Goal: Task Accomplishment & Management: Complete application form

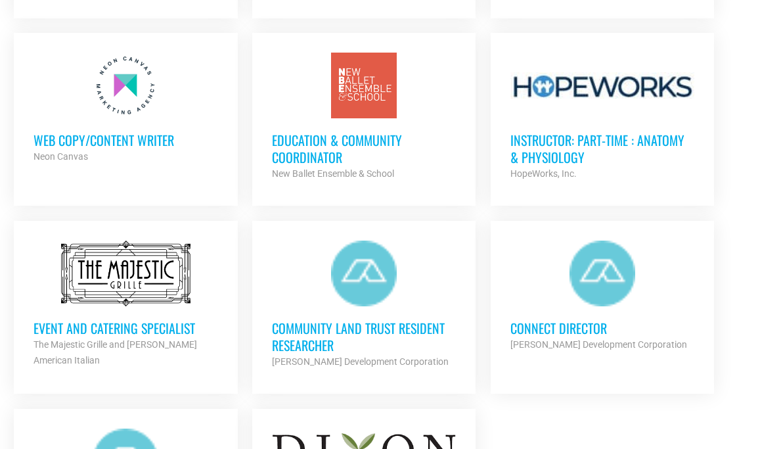
scroll to position [1344, 0]
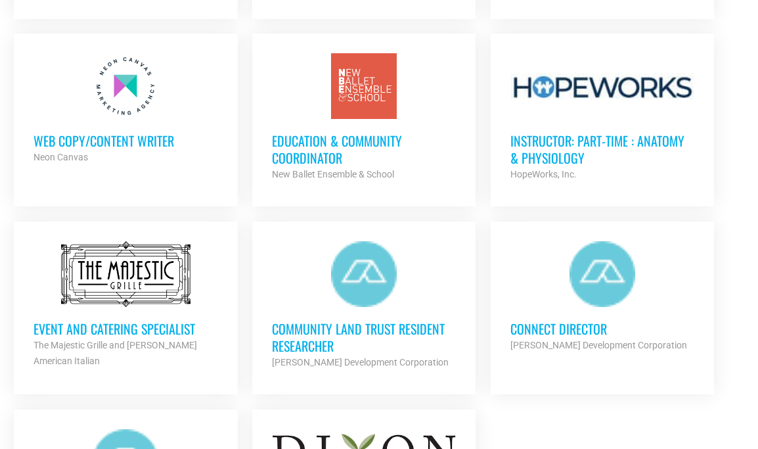
click at [141, 137] on h3 "Web Copy/Content Writer" at bounding box center [126, 140] width 184 height 17
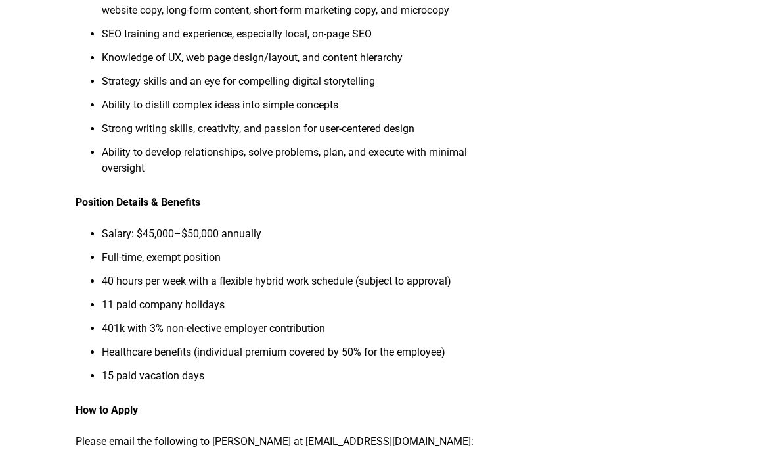
scroll to position [1091, 0]
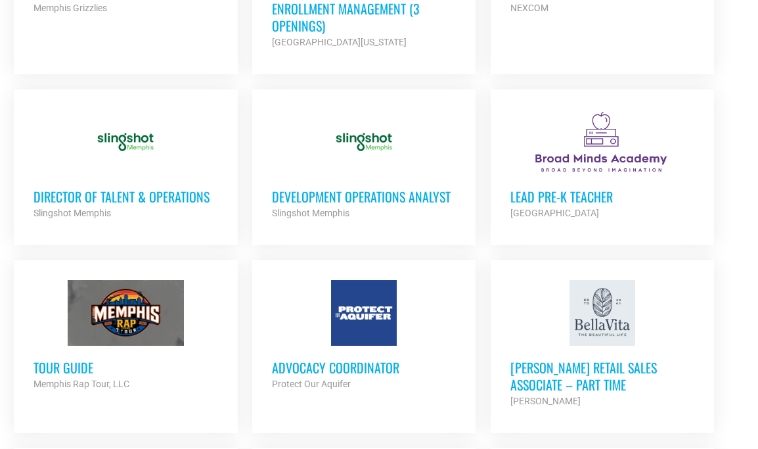
scroll to position [929, 0]
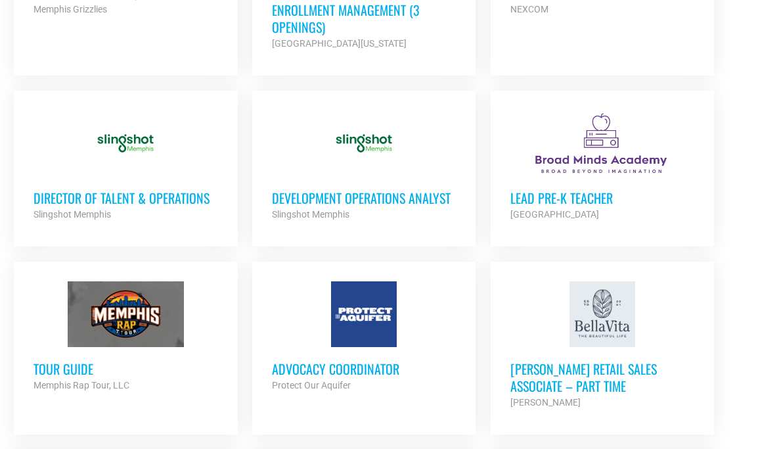
click at [328, 366] on h3 "Advocacy Coordinator" at bounding box center [364, 368] width 184 height 17
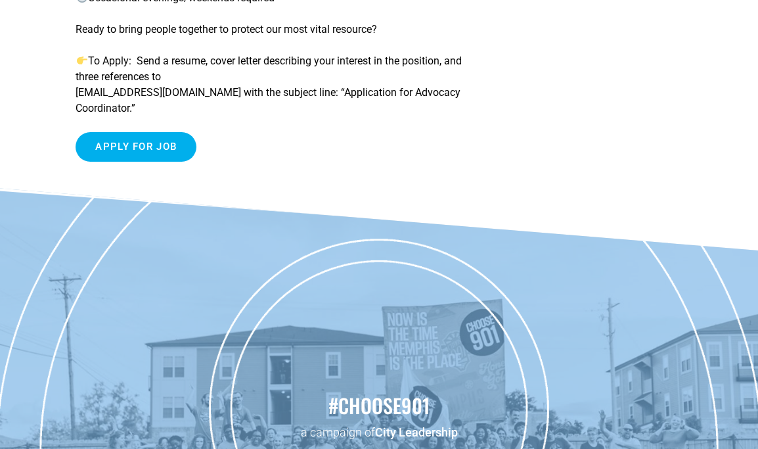
scroll to position [499, 0]
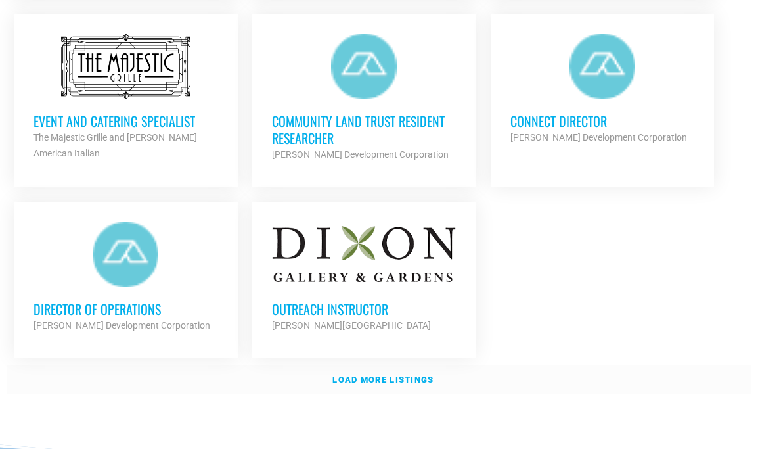
scroll to position [1555, 0]
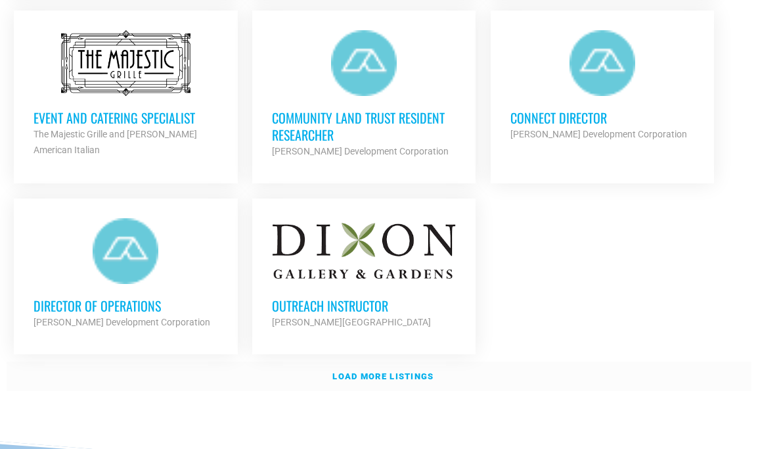
click at [369, 373] on strong "Load more listings" at bounding box center [382, 376] width 101 height 10
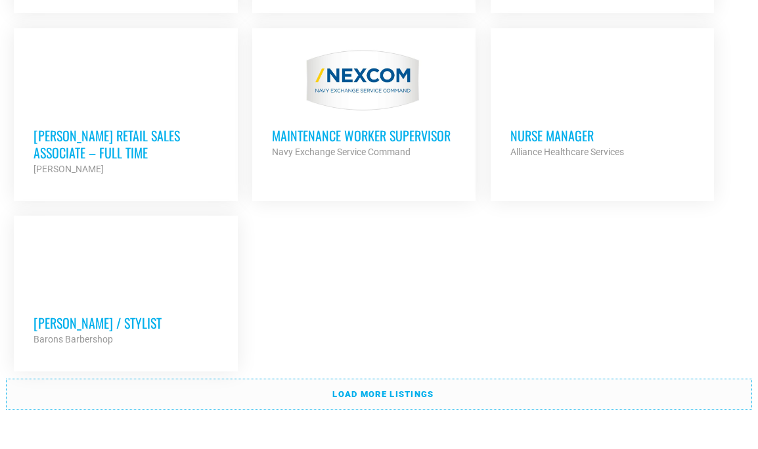
scroll to position [2961, 0]
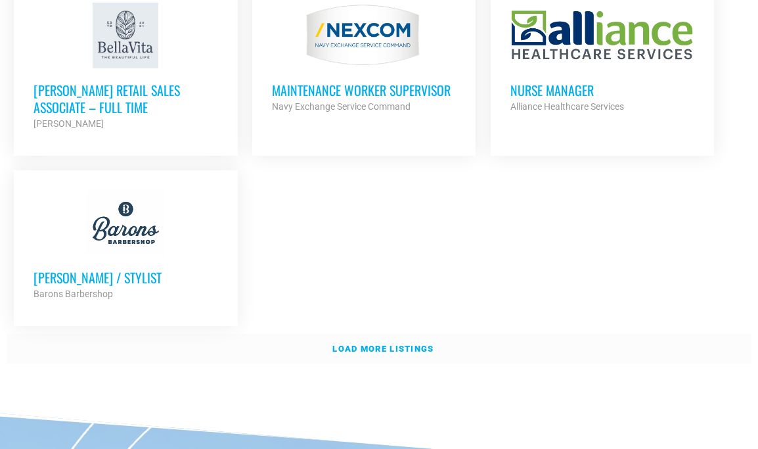
click at [371, 334] on link "Load more listings" at bounding box center [379, 349] width 745 height 30
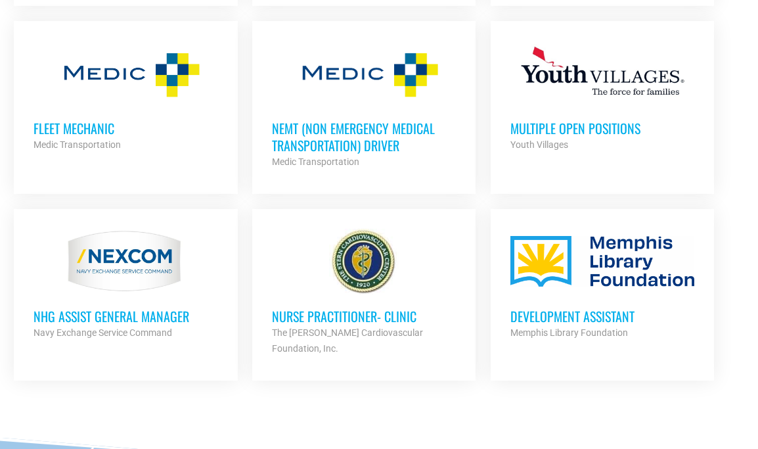
scroll to position [3297, 0]
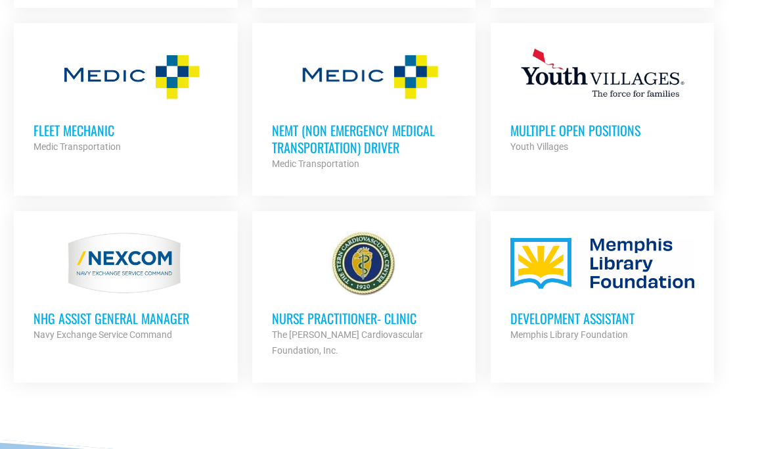
click at [550, 309] on h3 "Development Assistant" at bounding box center [603, 317] width 184 height 17
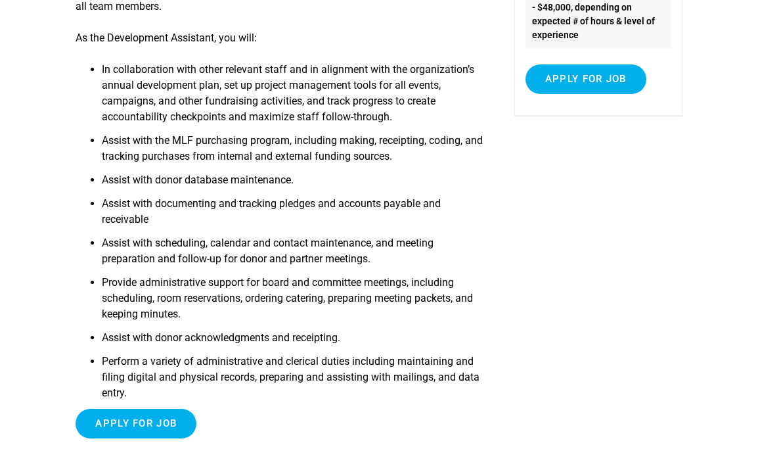
scroll to position [217, 0]
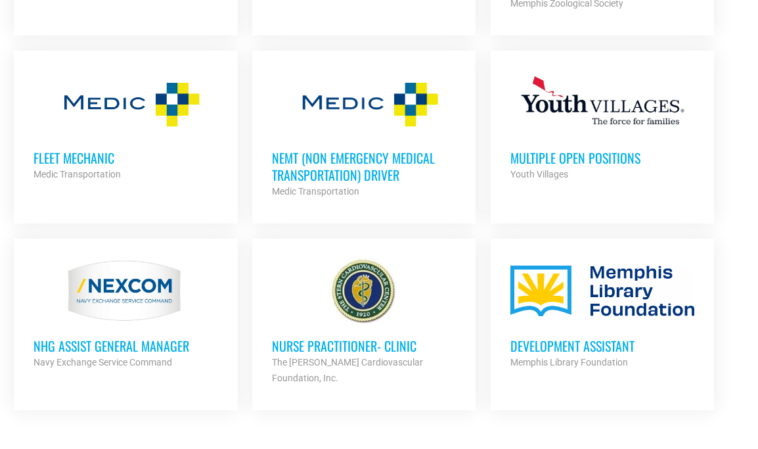
scroll to position [3286, 0]
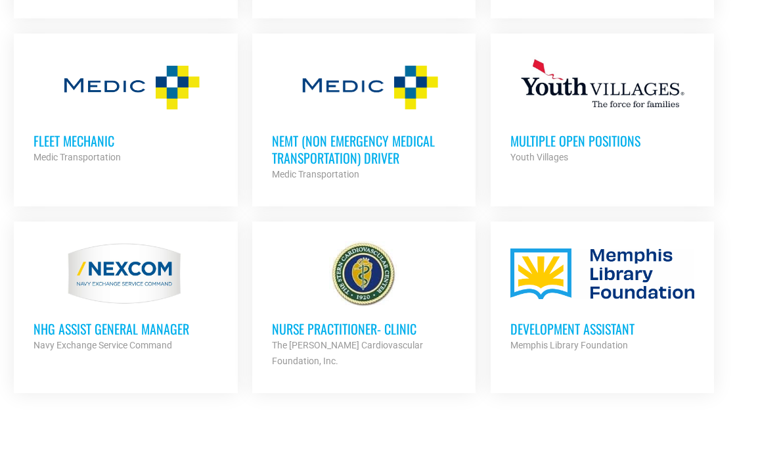
click at [578, 320] on h3 "Development Assistant" at bounding box center [603, 328] width 184 height 17
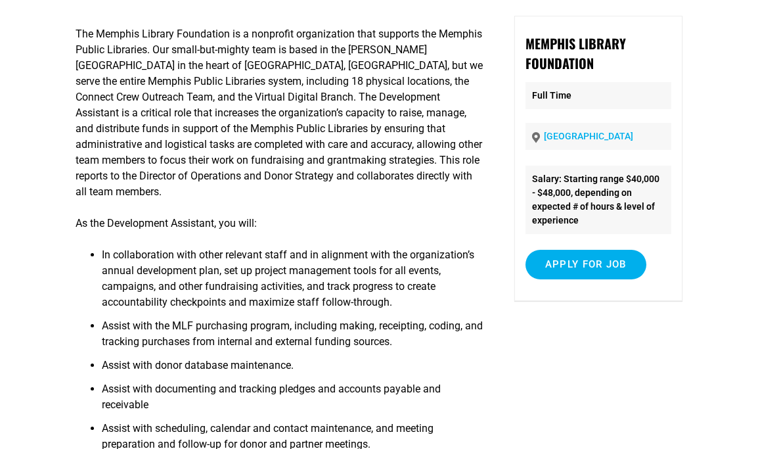
scroll to position [135, 0]
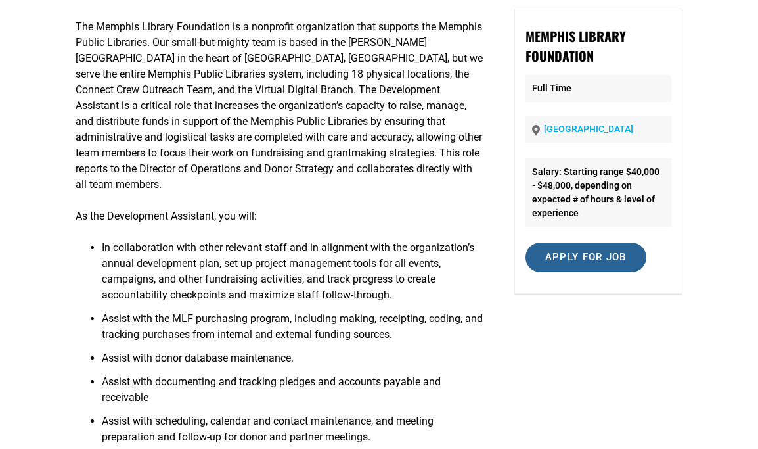
click at [549, 254] on input "Apply for job" at bounding box center [586, 257] width 121 height 30
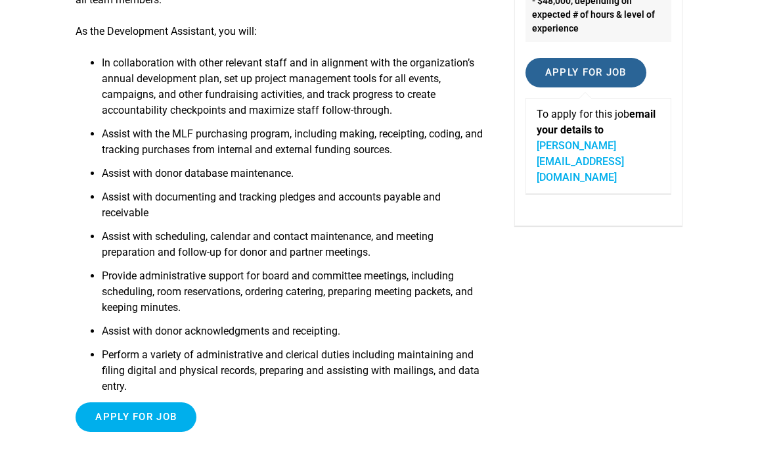
scroll to position [321, 0]
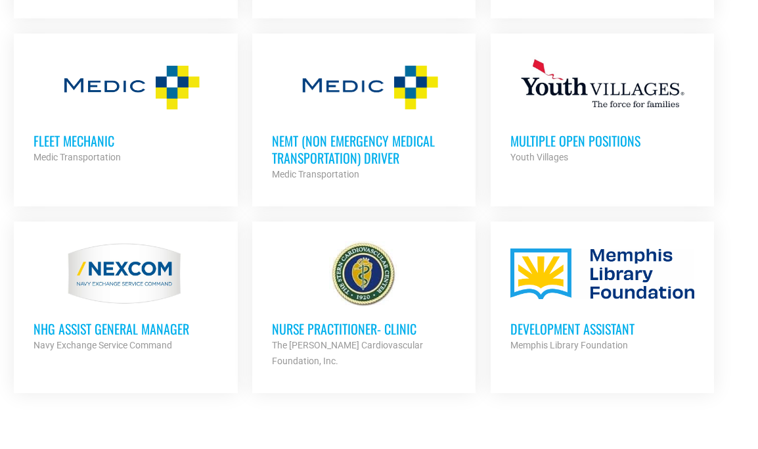
click at [563, 320] on h3 "Development Assistant" at bounding box center [603, 328] width 184 height 17
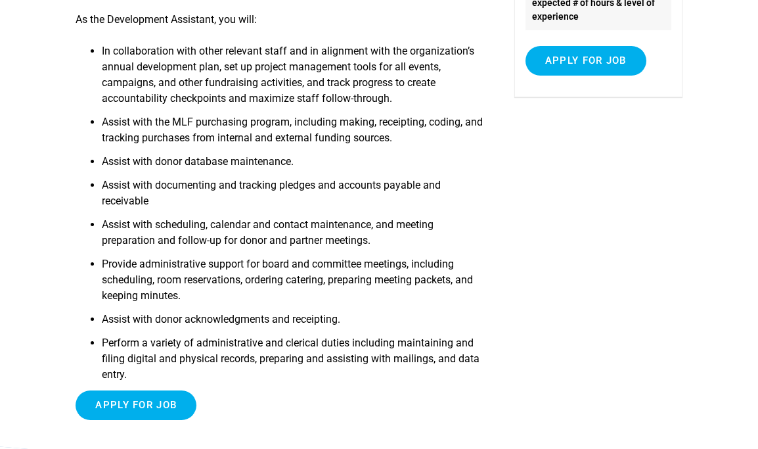
scroll to position [336, 0]
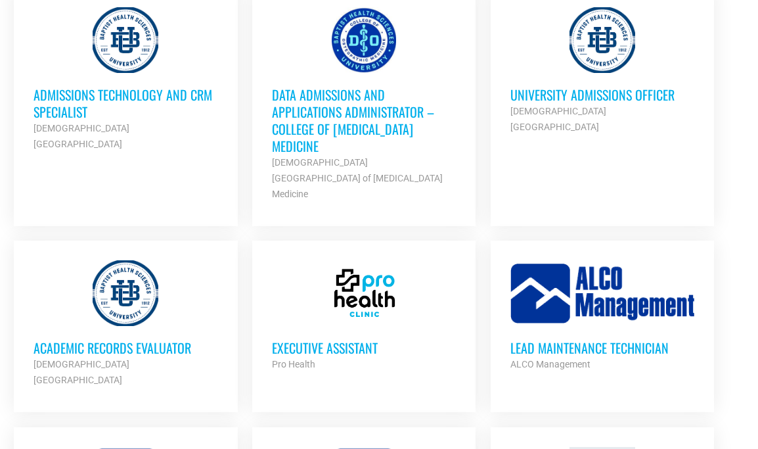
scroll to position [2356, 0]
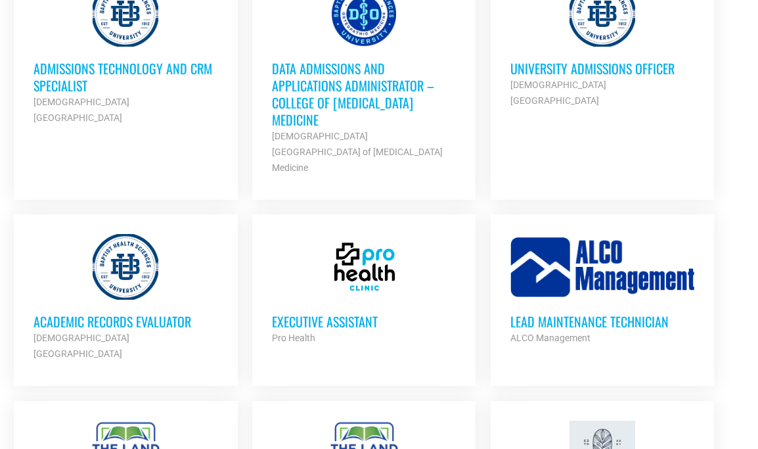
click at [357, 330] on div "Pro Health" at bounding box center [364, 338] width 184 height 16
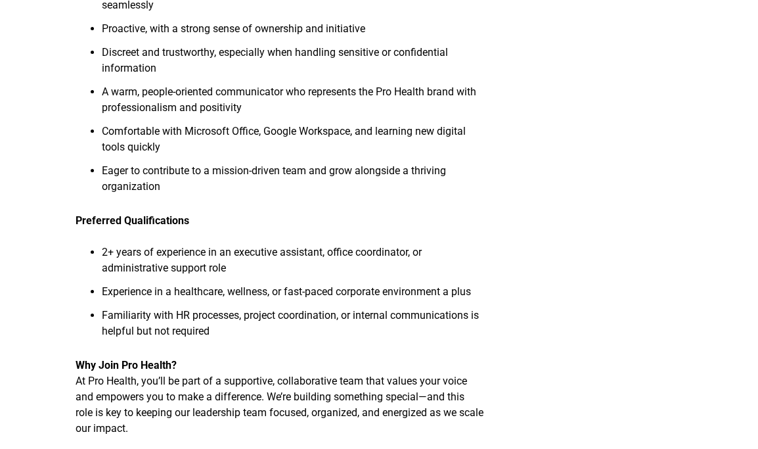
scroll to position [917, 0]
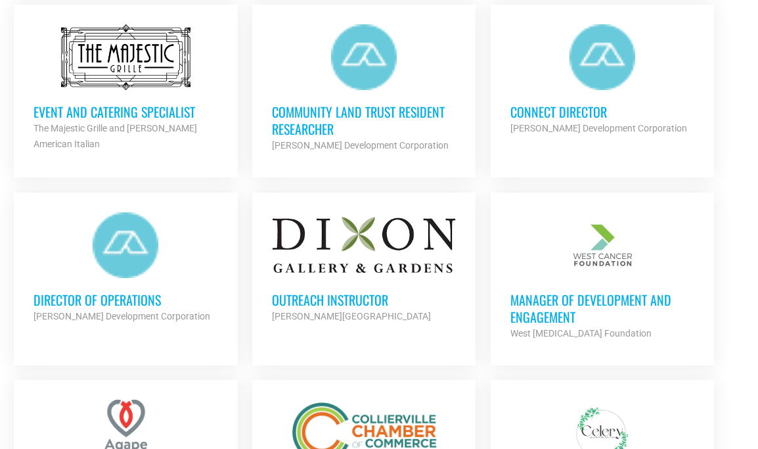
scroll to position [1562, 0]
click at [325, 290] on h3 "Outreach Instructor" at bounding box center [364, 298] width 184 height 17
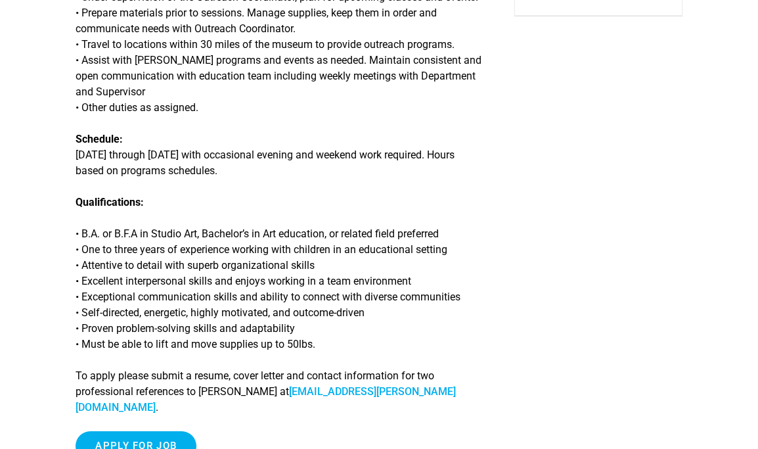
scroll to position [394, 0]
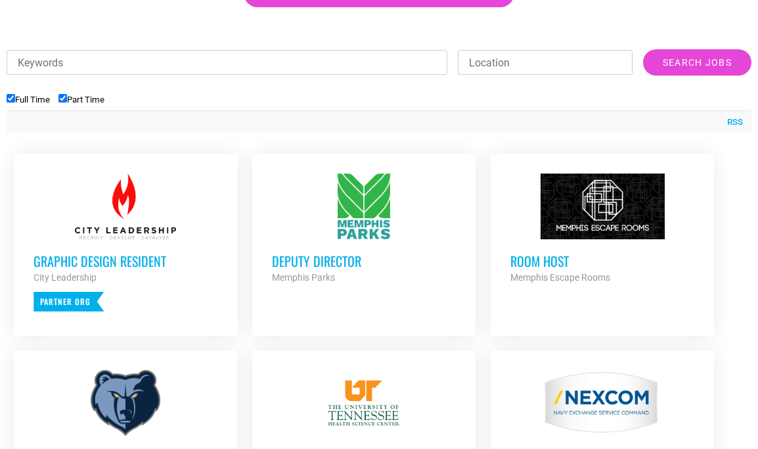
scroll to position [457, 0]
